Goal: Navigation & Orientation: Find specific page/section

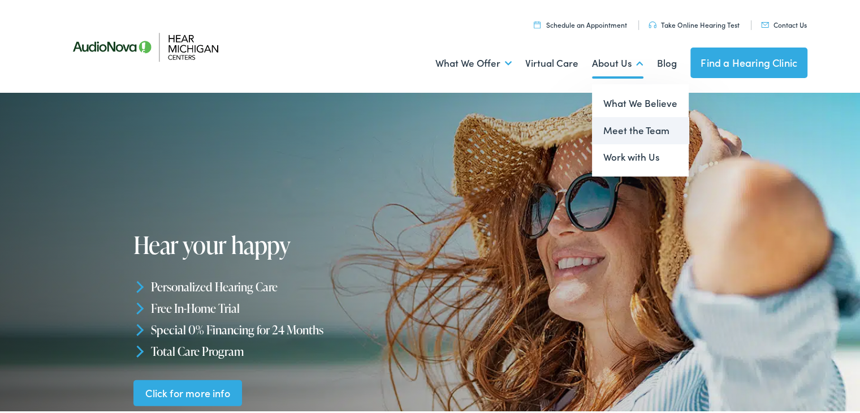
click at [617, 133] on link "Meet the Team" at bounding box center [640, 128] width 97 height 27
click at [629, 129] on link "Meet the Team" at bounding box center [640, 128] width 97 height 27
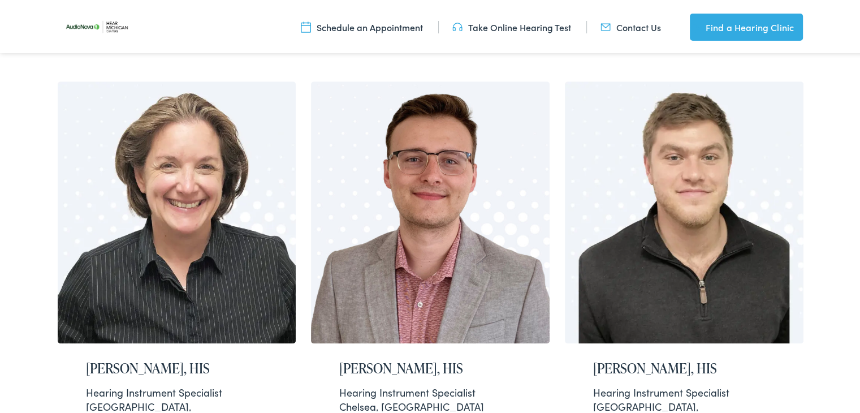
scroll to position [722, 0]
